Goal: Task Accomplishment & Management: Use online tool/utility

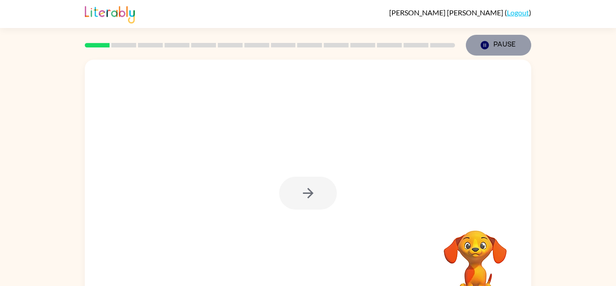
click at [474, 39] on button "Pause Pause" at bounding box center [498, 45] width 65 height 21
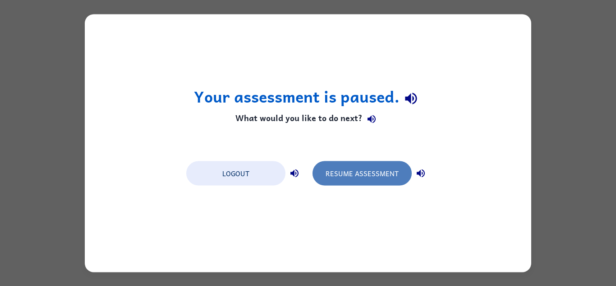
click at [362, 170] on button "Resume Assessment" at bounding box center [362, 173] width 99 height 24
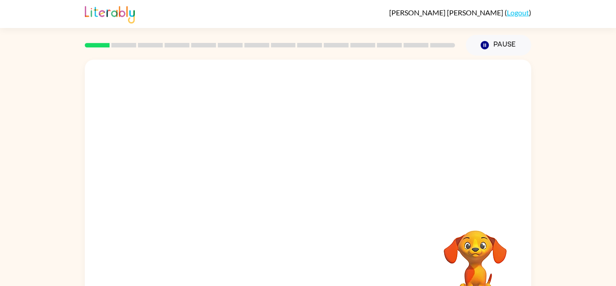
scroll to position [32, 0]
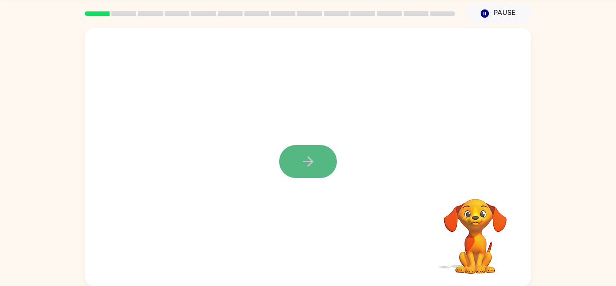
click at [313, 166] on icon "button" at bounding box center [308, 161] width 16 height 16
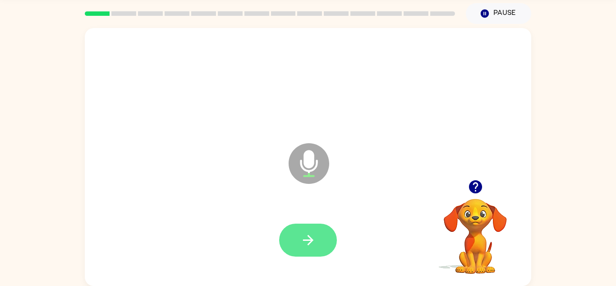
click at [304, 234] on icon "button" at bounding box center [308, 240] width 16 height 16
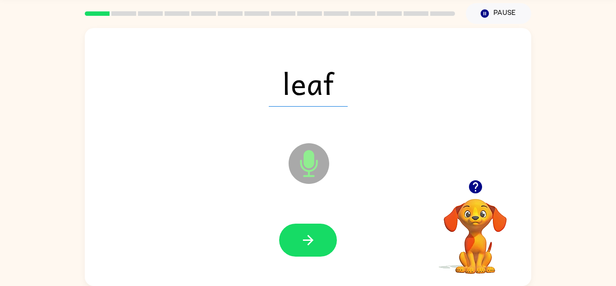
click at [304, 233] on icon "button" at bounding box center [308, 240] width 16 height 16
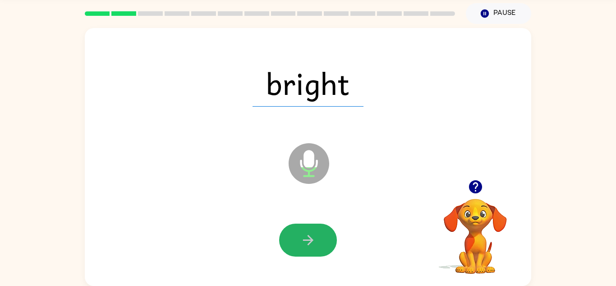
click at [304, 233] on icon "button" at bounding box center [308, 240] width 16 height 16
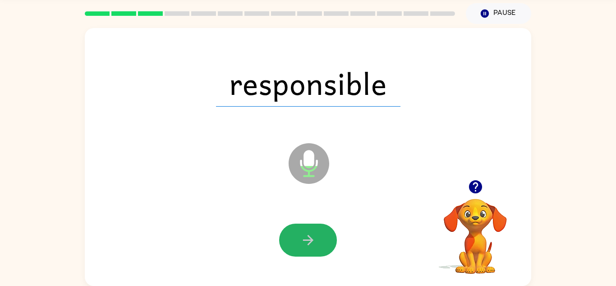
click at [304, 233] on icon "button" at bounding box center [308, 240] width 16 height 16
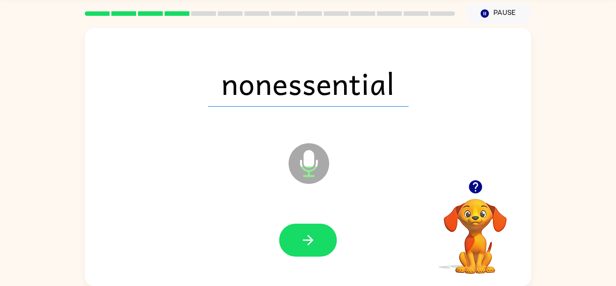
click at [304, 233] on icon "button" at bounding box center [308, 240] width 16 height 16
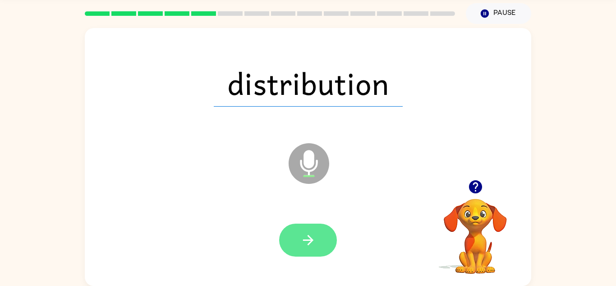
click at [304, 233] on icon "button" at bounding box center [308, 240] width 16 height 16
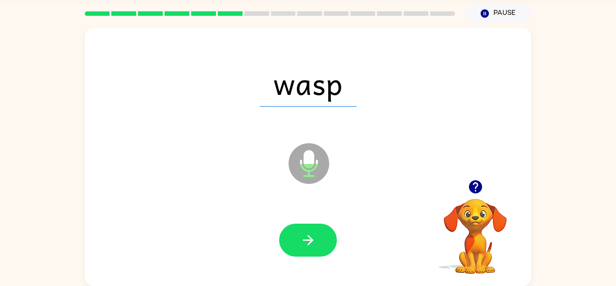
click at [304, 233] on icon "button" at bounding box center [308, 240] width 16 height 16
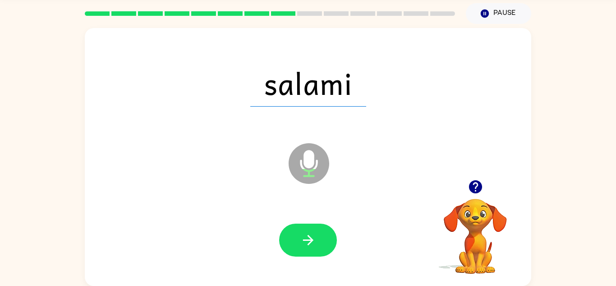
click at [304, 233] on icon "button" at bounding box center [308, 240] width 16 height 16
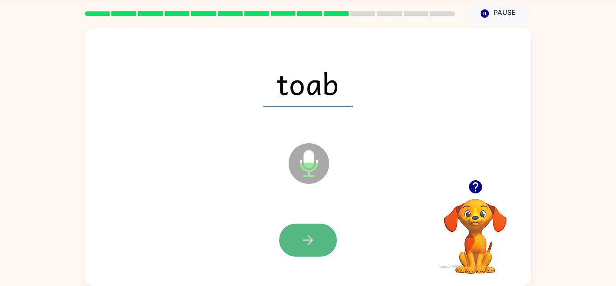
click at [304, 233] on icon "button" at bounding box center [308, 240] width 16 height 16
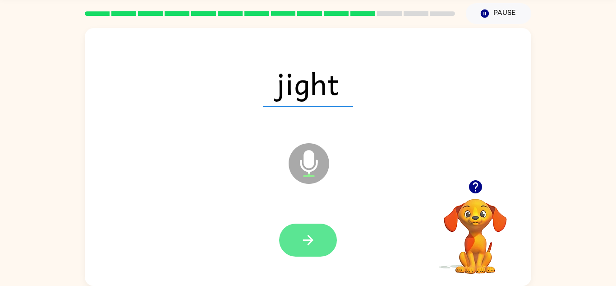
click at [304, 232] on icon "button" at bounding box center [308, 240] width 16 height 16
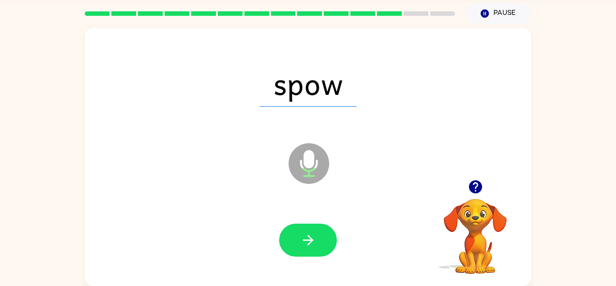
click at [304, 232] on icon "button" at bounding box center [308, 240] width 16 height 16
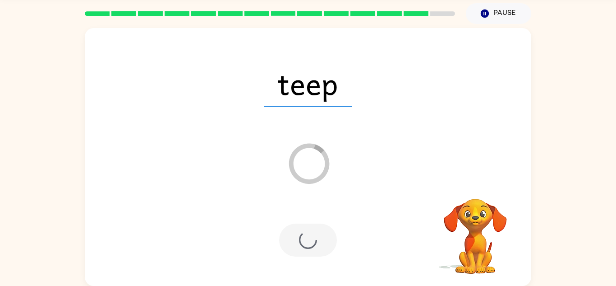
scroll to position [15, 0]
